Goal: Task Accomplishment & Management: Manage account settings

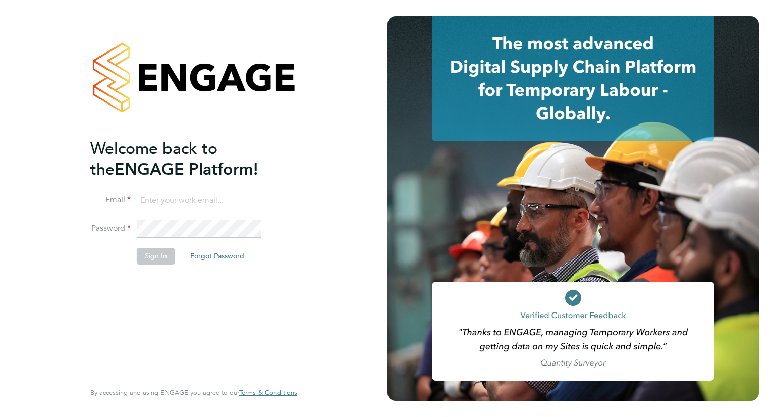
click at [190, 196] on input at bounding box center [199, 201] width 125 height 18
type input "[EMAIL_ADDRESS][PERSON_NAME][DOMAIN_NAME]"
